Goal: Entertainment & Leisure: Consume media (video, audio)

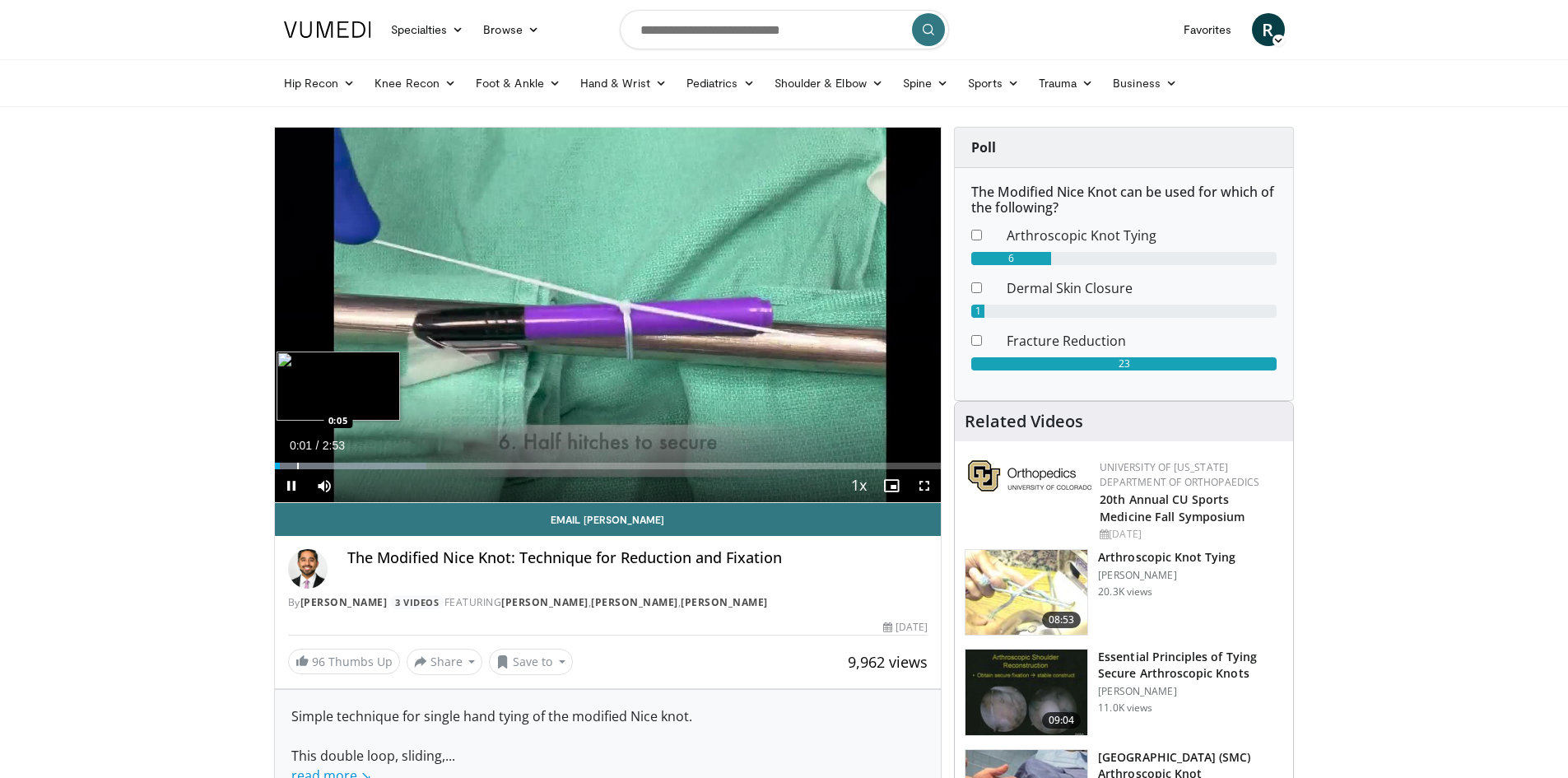
click at [299, 465] on div "Progress Bar" at bounding box center [298, 466] width 2 height 7
click at [352, 464] on div "Progress Bar" at bounding box center [352, 466] width 2 height 7
click at [370, 466] on div "Progress Bar" at bounding box center [371, 466] width 2 height 7
click at [383, 467] on div "Progress Bar" at bounding box center [383, 466] width 2 height 7
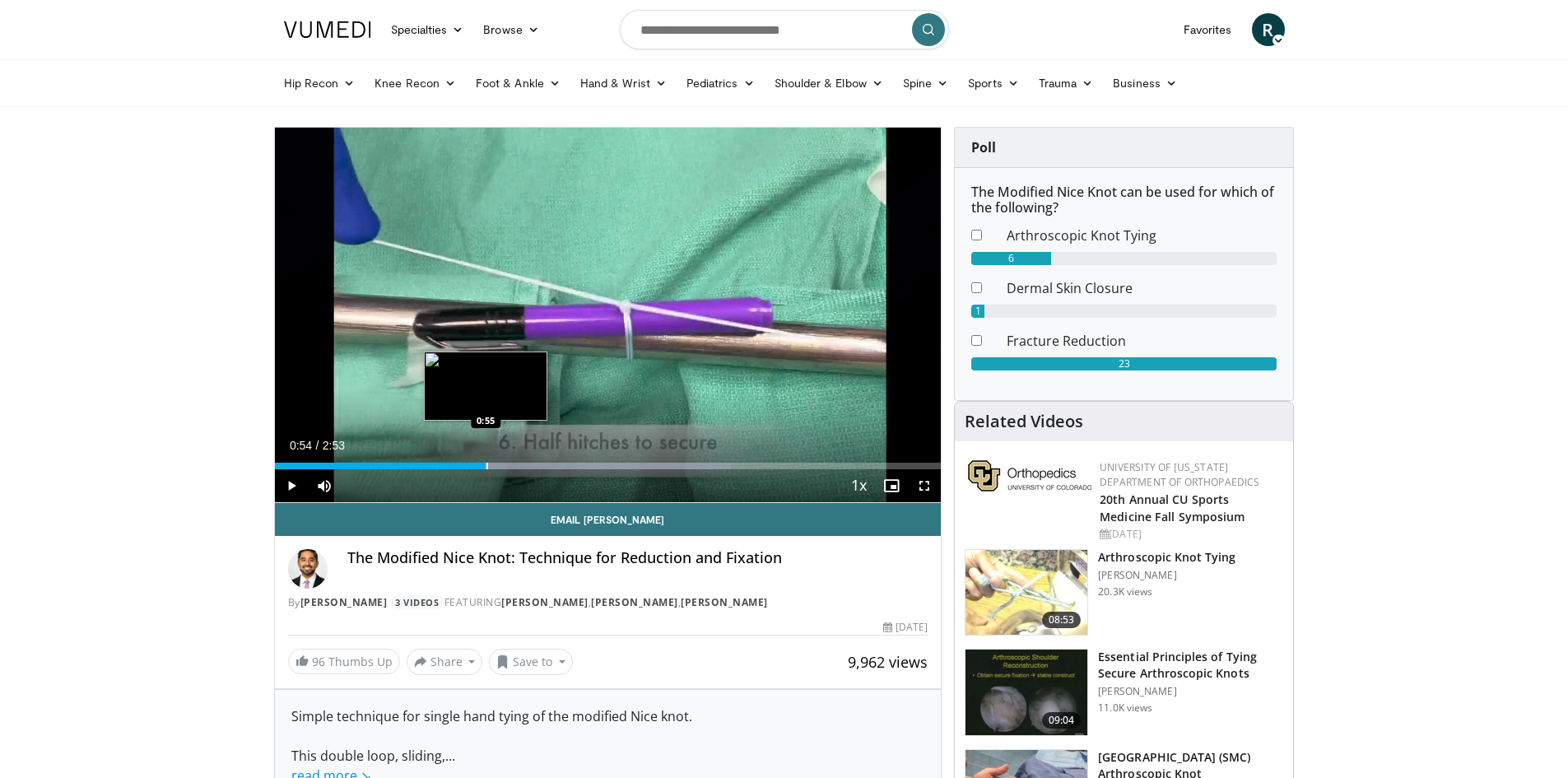
click at [486, 465] on div "Progress Bar" at bounding box center [487, 466] width 2 height 7
click at [294, 487] on span "Video Player" at bounding box center [291, 486] width 33 height 33
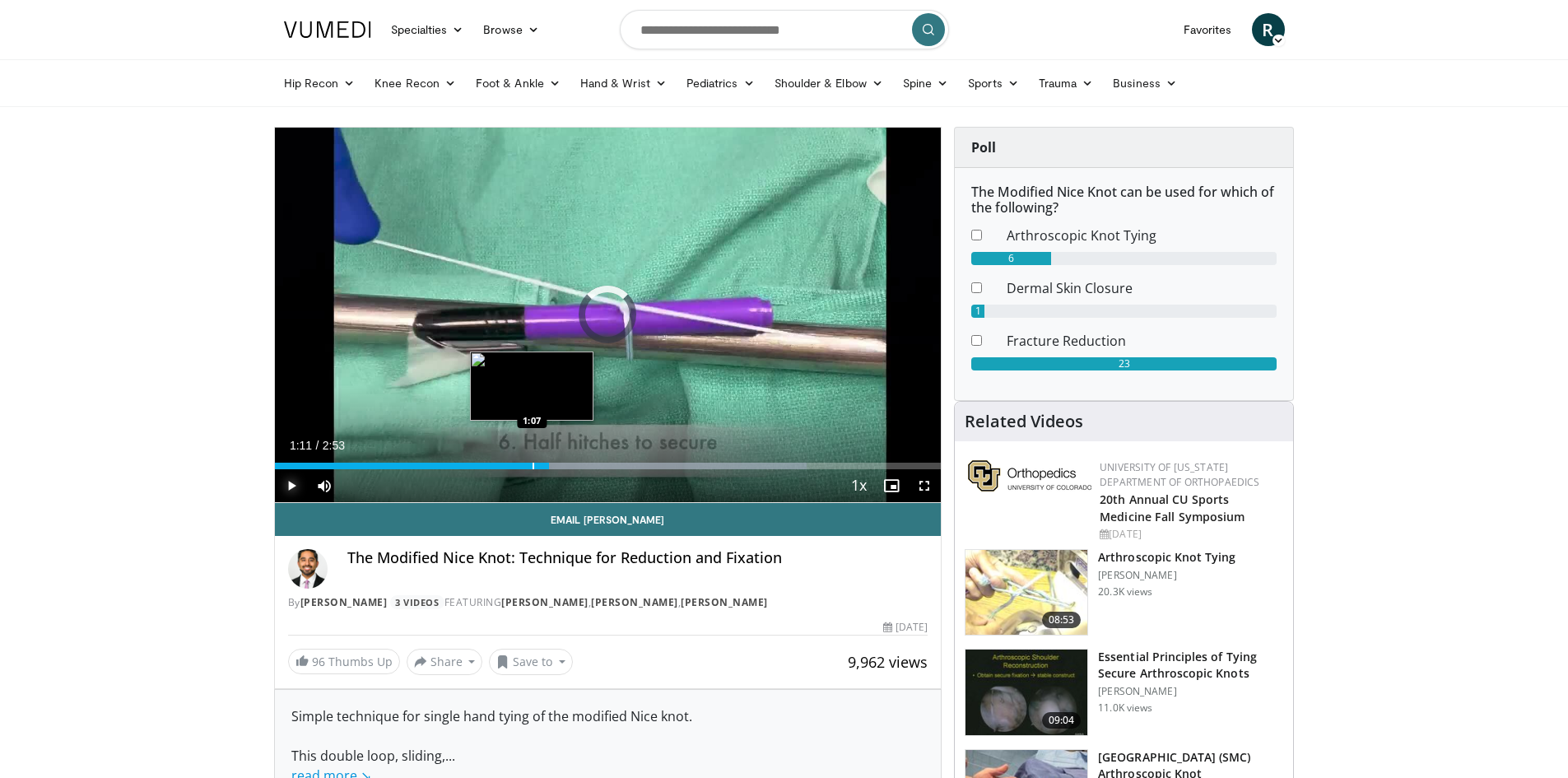
click at [532, 458] on div "Loaded : 79.88% 1:11 1:07" at bounding box center [608, 461] width 667 height 16
click at [296, 482] on span "Video Player" at bounding box center [291, 486] width 33 height 33
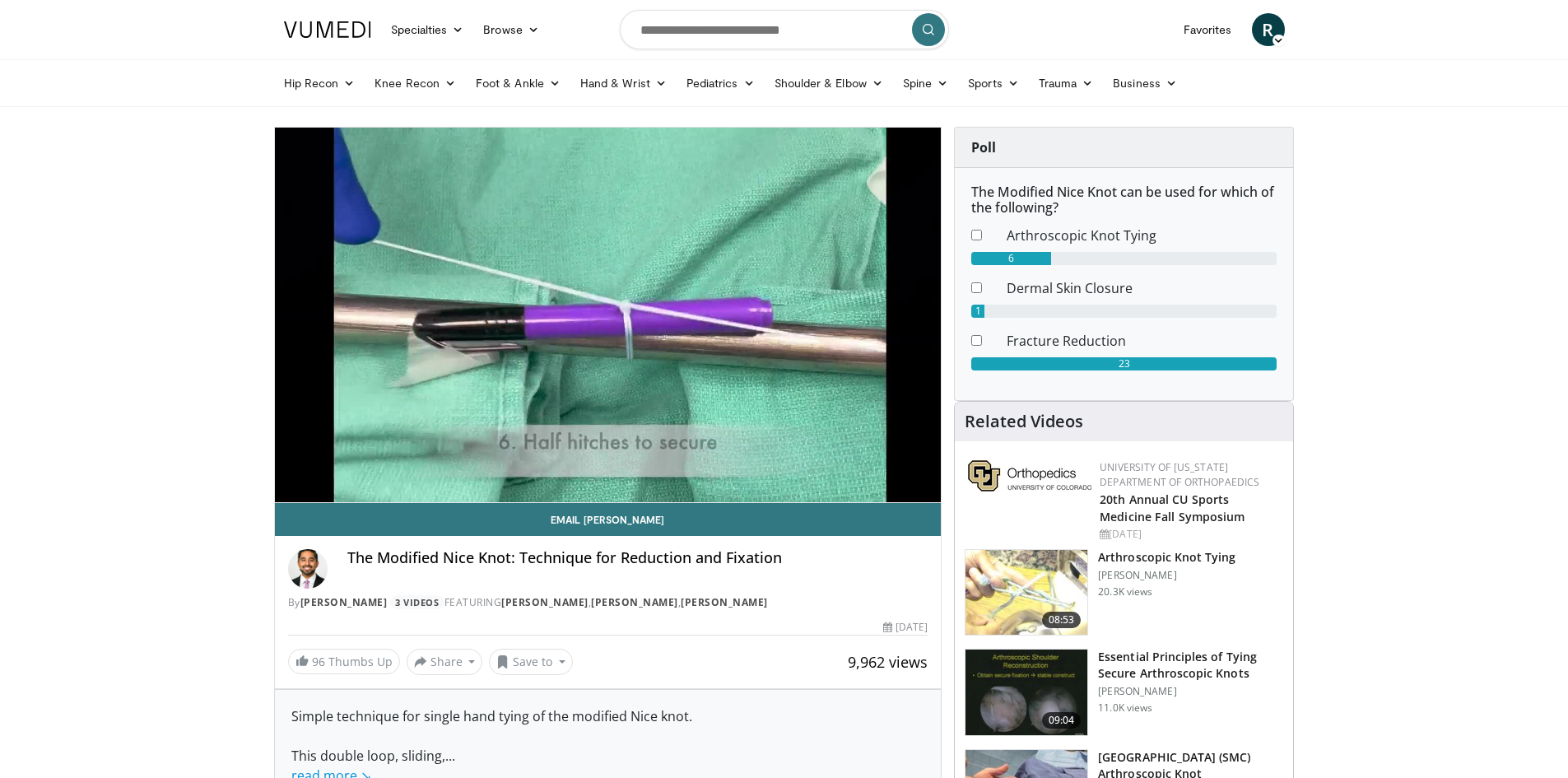
click at [296, 482] on video-js "**********" at bounding box center [608, 316] width 667 height 375
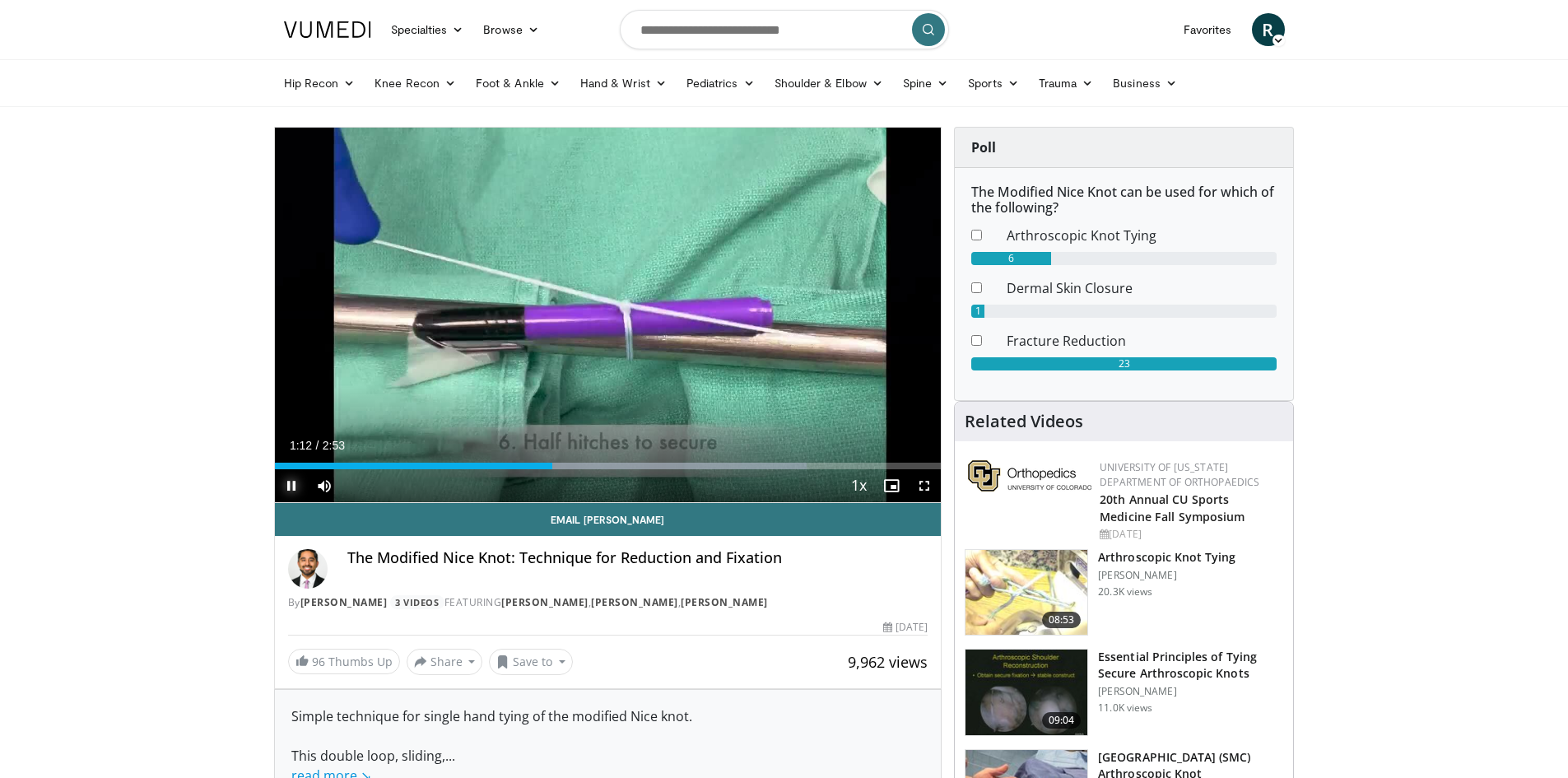
click at [298, 482] on span "Video Player" at bounding box center [291, 486] width 33 height 33
click at [536, 468] on div "Progress Bar" at bounding box center [537, 466] width 2 height 7
click at [289, 479] on span "Video Player" at bounding box center [291, 486] width 33 height 33
click at [290, 479] on span "Video Player" at bounding box center [291, 486] width 33 height 33
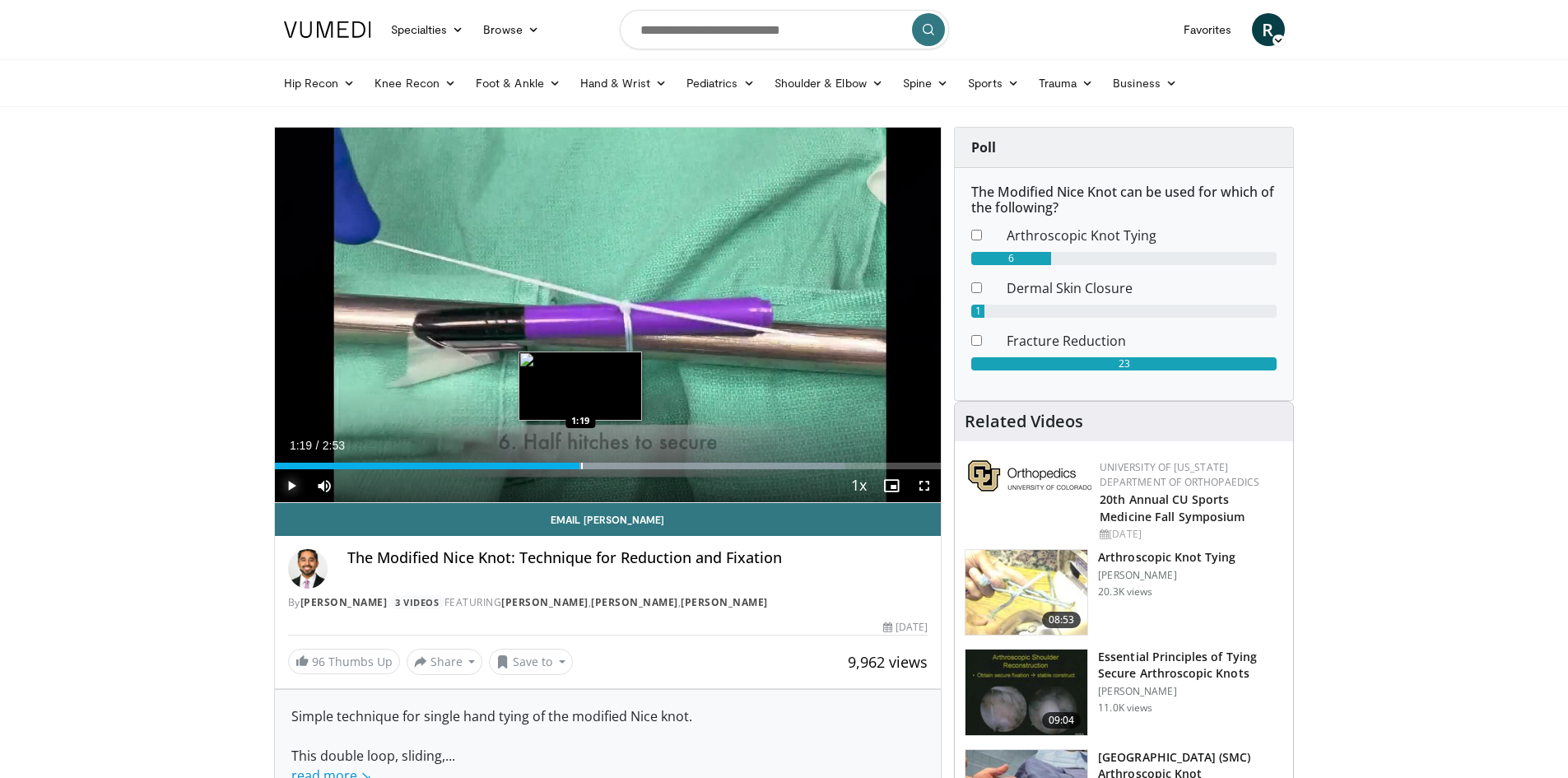
click at [581, 464] on div "Progress Bar" at bounding box center [582, 466] width 2 height 7
click at [567, 466] on div "Progress Bar" at bounding box center [568, 466] width 2 height 7
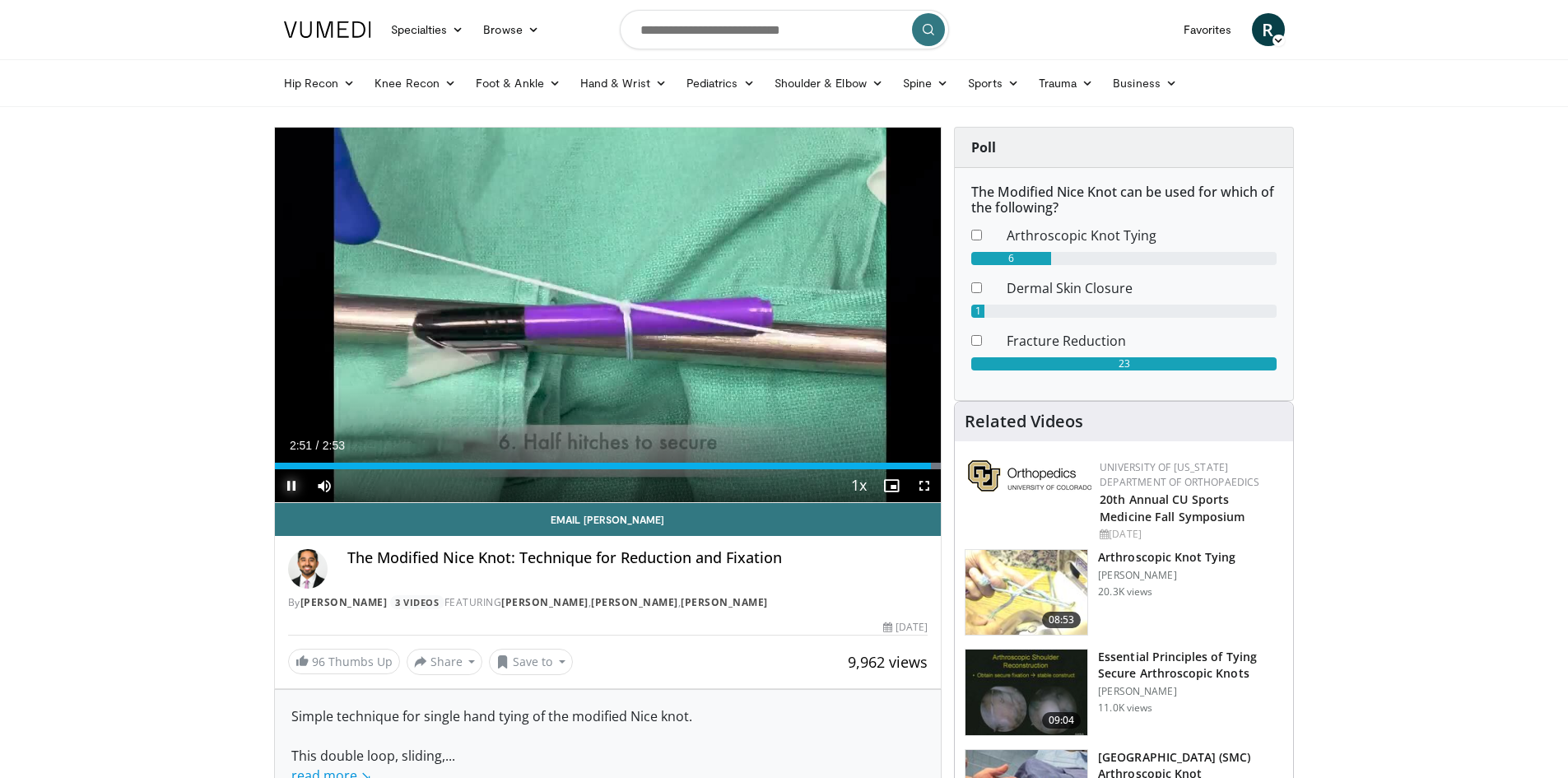
click at [285, 483] on span "Video Player" at bounding box center [291, 486] width 33 height 33
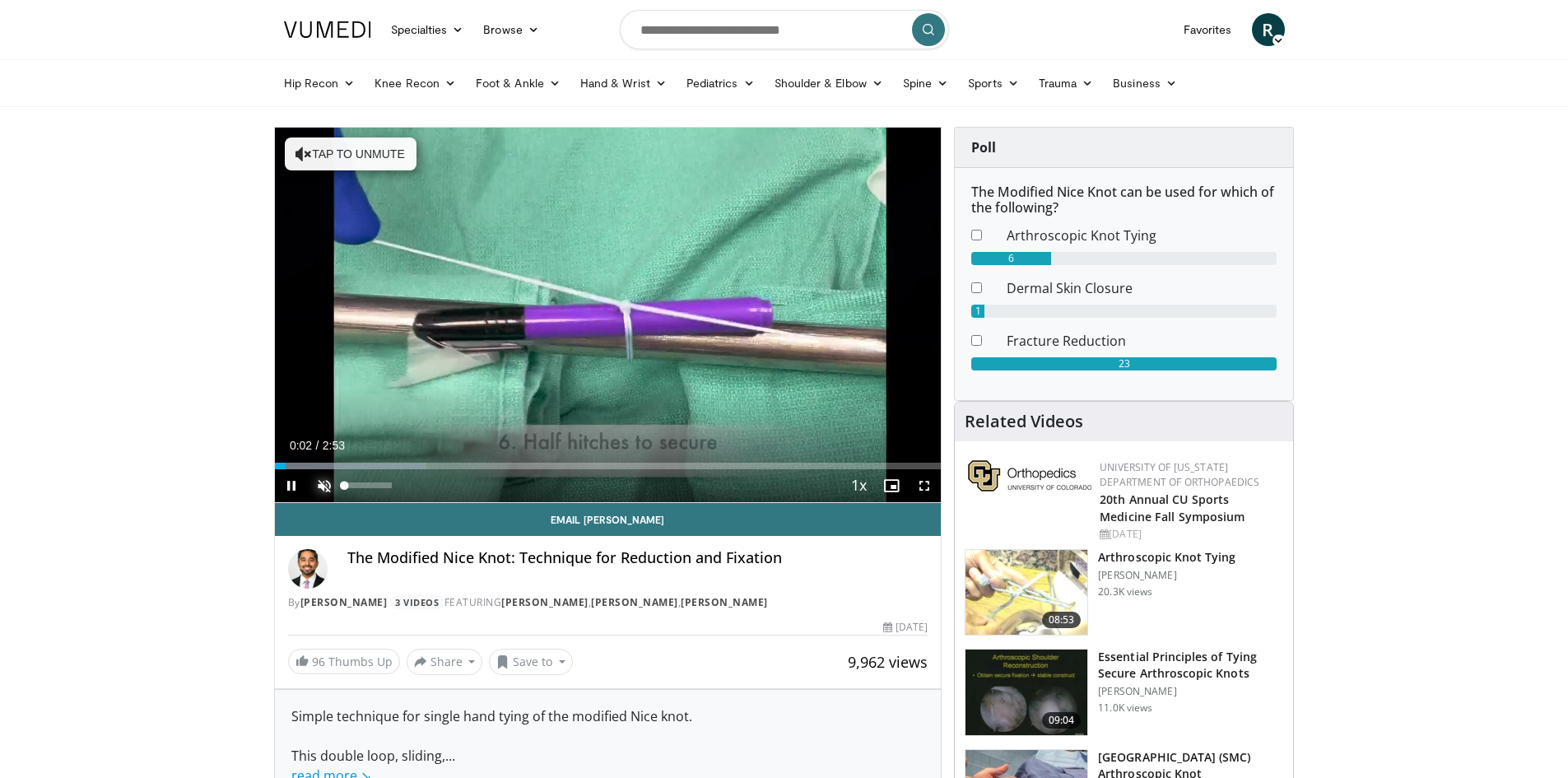
click at [318, 485] on span "Video Player" at bounding box center [325, 486] width 33 height 33
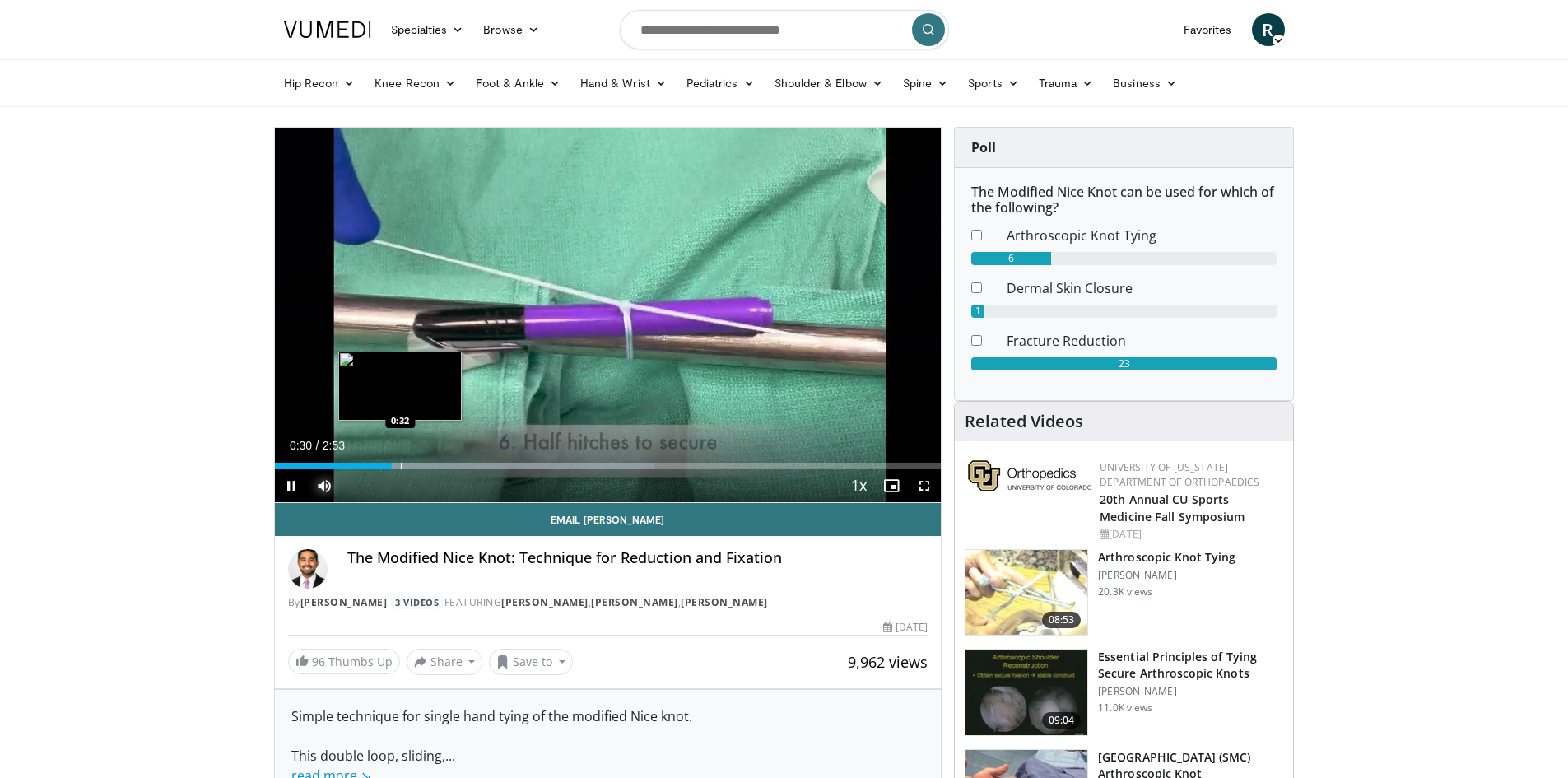
click at [401, 468] on div "Progress Bar" at bounding box center [402, 466] width 2 height 7
click at [415, 468] on div "Progress Bar" at bounding box center [416, 466] width 2 height 7
click at [432, 467] on div "Progress Bar" at bounding box center [432, 466] width 2 height 7
click at [442, 467] on div "10 seconds Tap to unmute" at bounding box center [608, 315] width 667 height 374
click at [456, 467] on div "Progress Bar" at bounding box center [457, 466] width 2 height 7
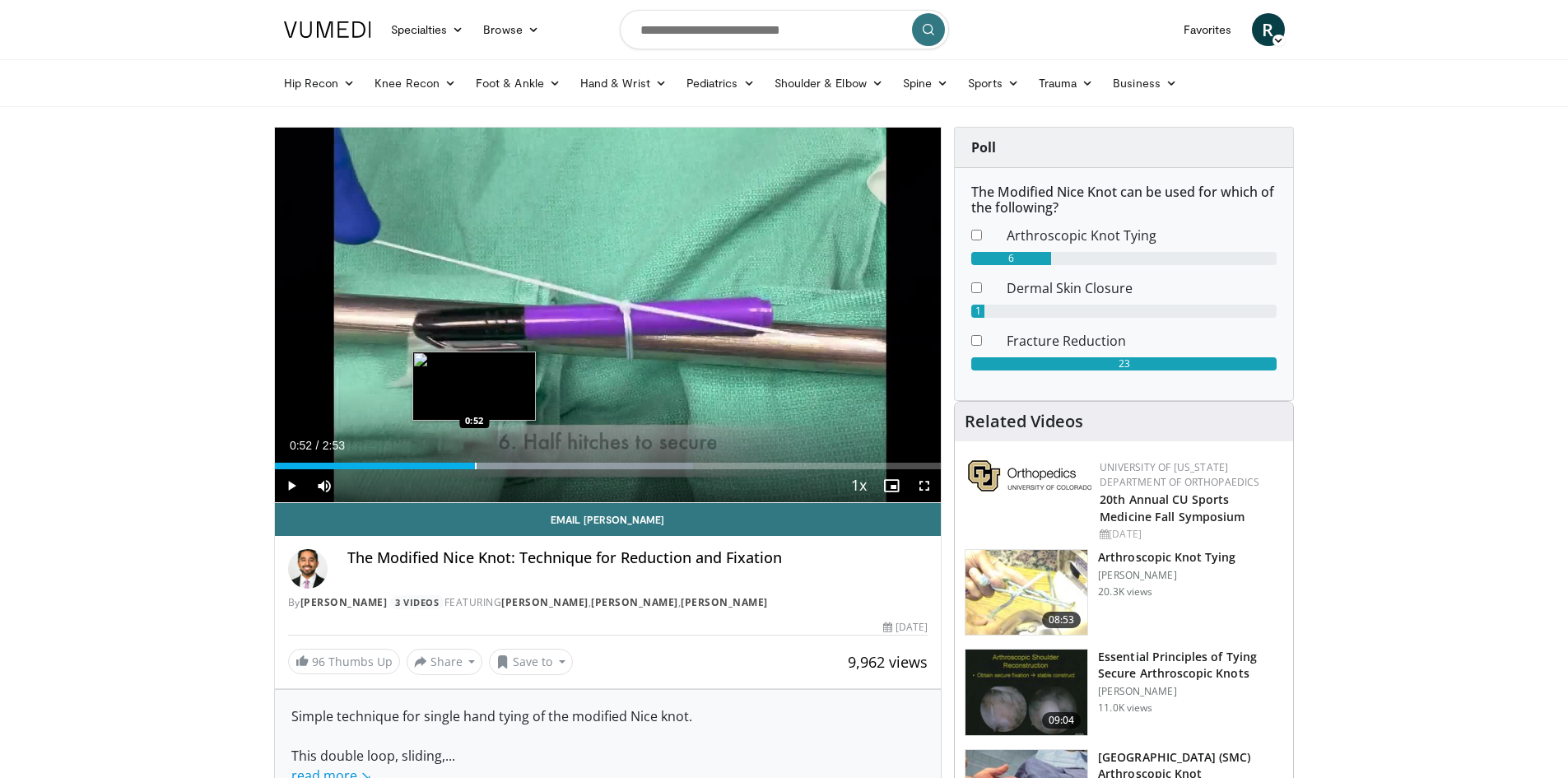
click at [476, 467] on div "Progress Bar" at bounding box center [476, 466] width 2 height 7
click at [489, 466] on div "Progress Bar" at bounding box center [490, 466] width 2 height 7
click at [286, 484] on span "Video Player" at bounding box center [291, 486] width 33 height 33
